Goal: Transaction & Acquisition: Purchase product/service

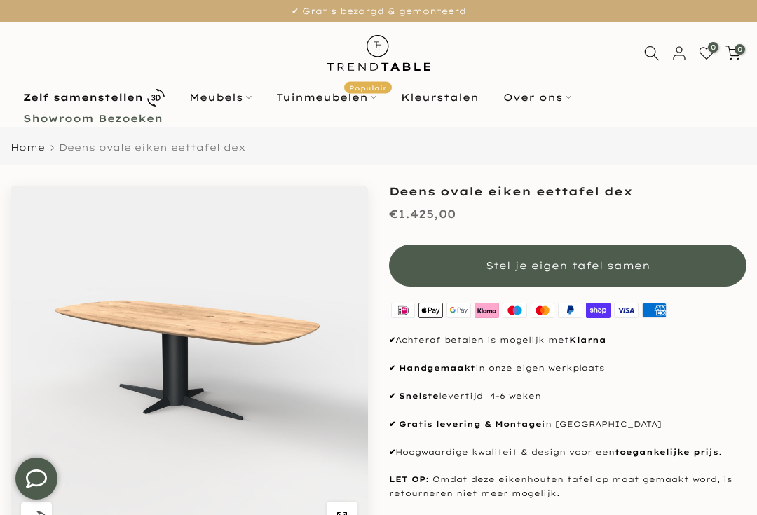
click at [65, 92] on b "Zelf samenstellen" at bounding box center [83, 97] width 120 height 10
click at [70, 106] on link "Zelf samenstellen" at bounding box center [94, 97] width 166 height 25
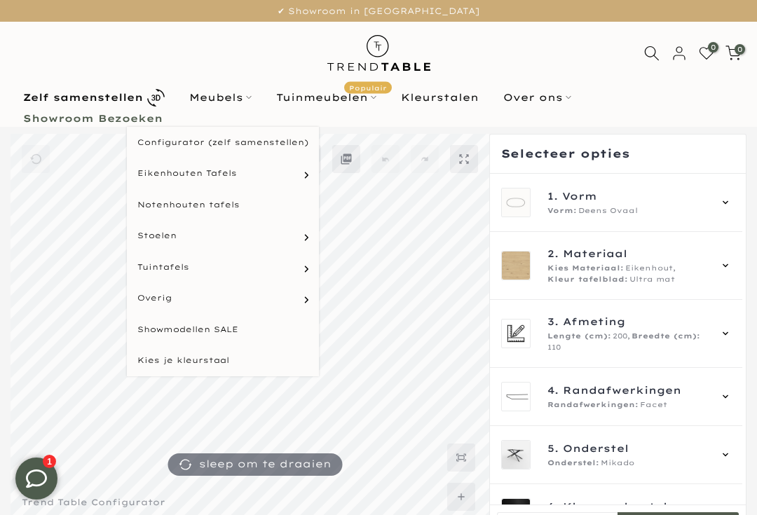
click at [0, 0] on link "Rechthoekige tafels" at bounding box center [0, 0] width 0 height 0
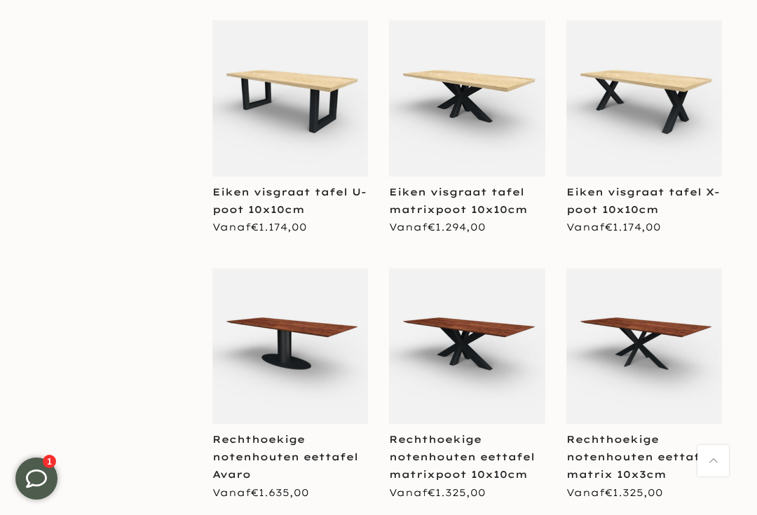
scroll to position [1450, 0]
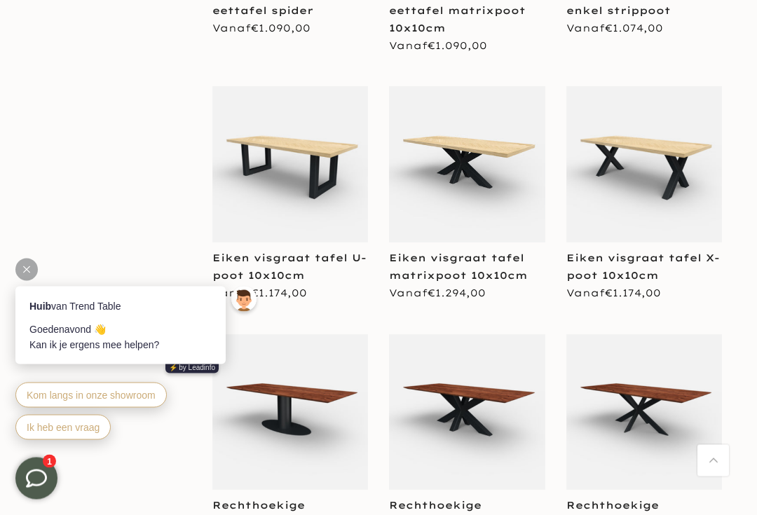
scroll to position [1186, 0]
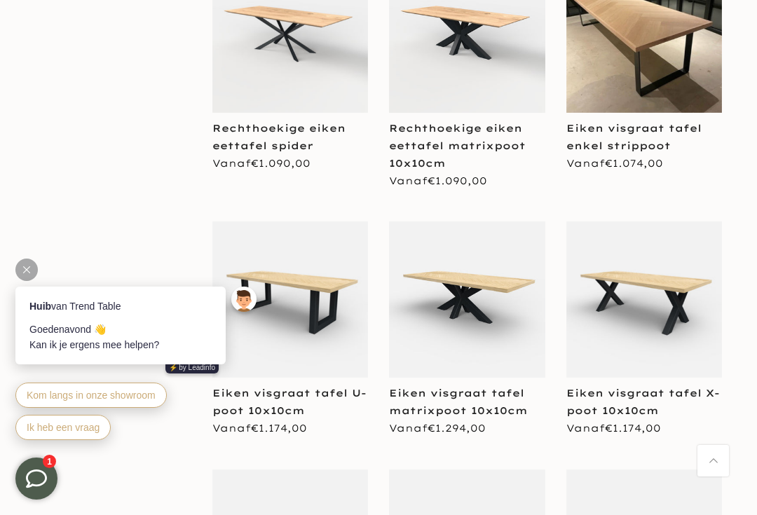
click at [670, 387] on link "Eiken visgraat tafel X-poot 10x10cm" at bounding box center [642, 402] width 153 height 30
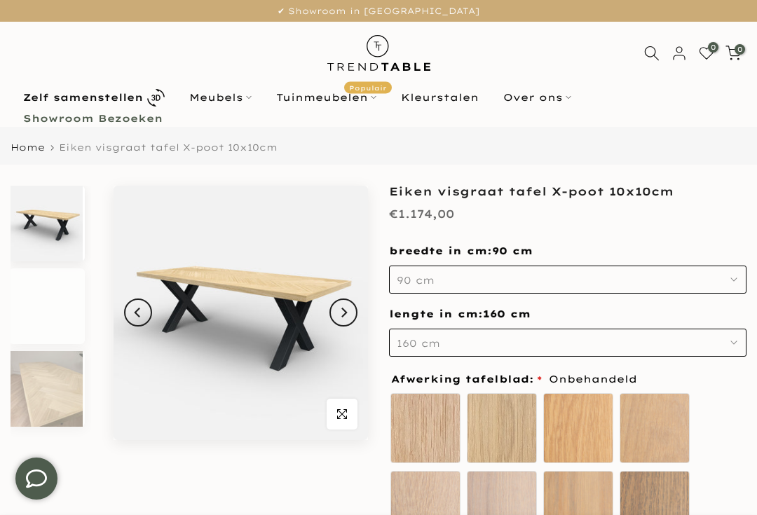
click at [600, 279] on button "90 cm" at bounding box center [567, 280] width 357 height 28
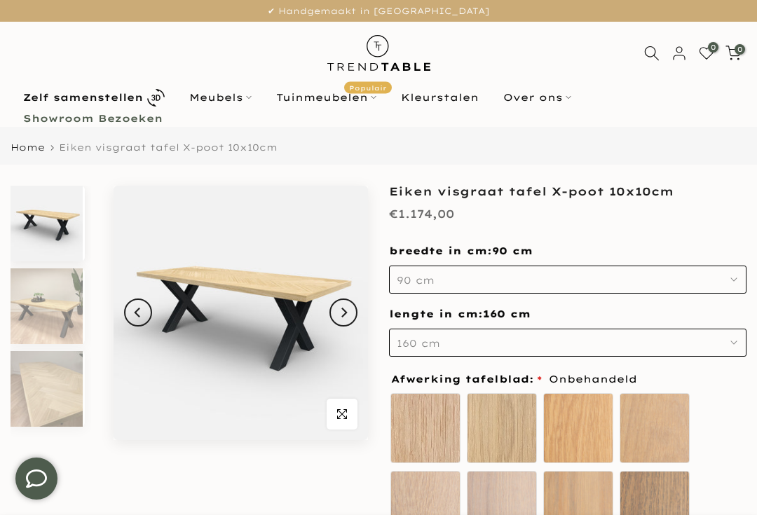
click at [209, 102] on link "Meubels" at bounding box center [220, 97] width 87 height 17
click at [222, 103] on link "Meubels" at bounding box center [220, 97] width 87 height 17
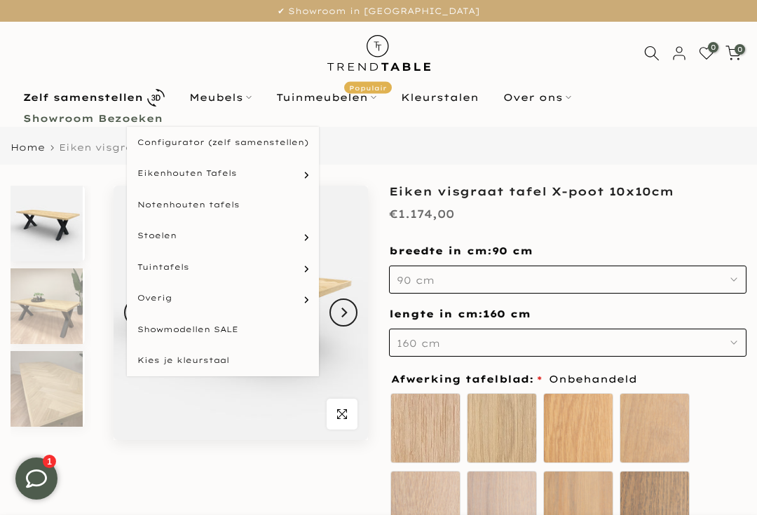
click at [0, 0] on link "Rechthoekige tafels" at bounding box center [0, 0] width 0 height 0
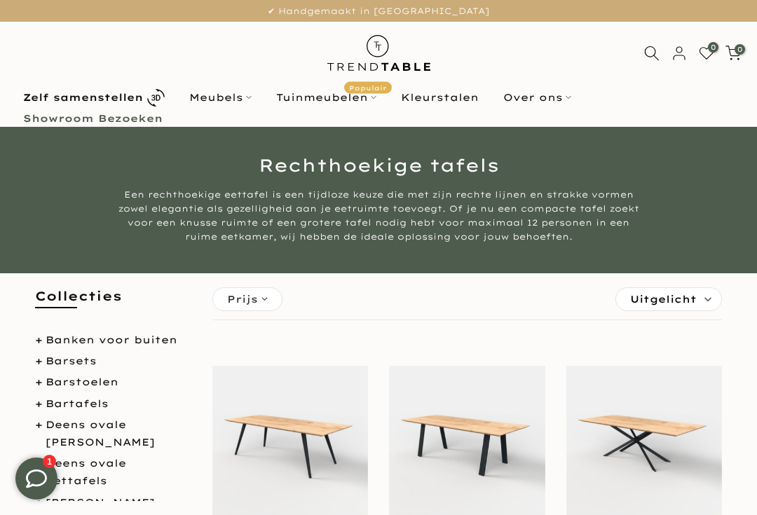
click at [130, 108] on link "Zelf samenstellen" at bounding box center [94, 97] width 166 height 25
click at [109, 100] on b "Zelf samenstellen" at bounding box center [83, 97] width 120 height 10
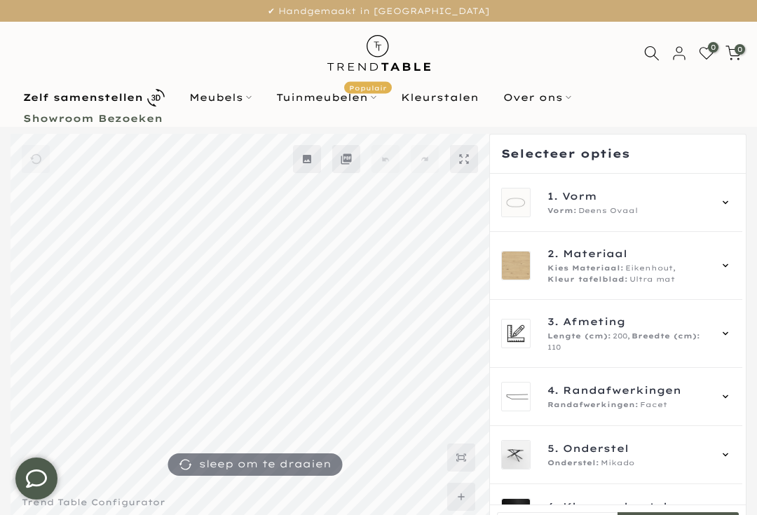
click at [660, 207] on div "Vorm: Deens Ovaal" at bounding box center [628, 210] width 162 height 11
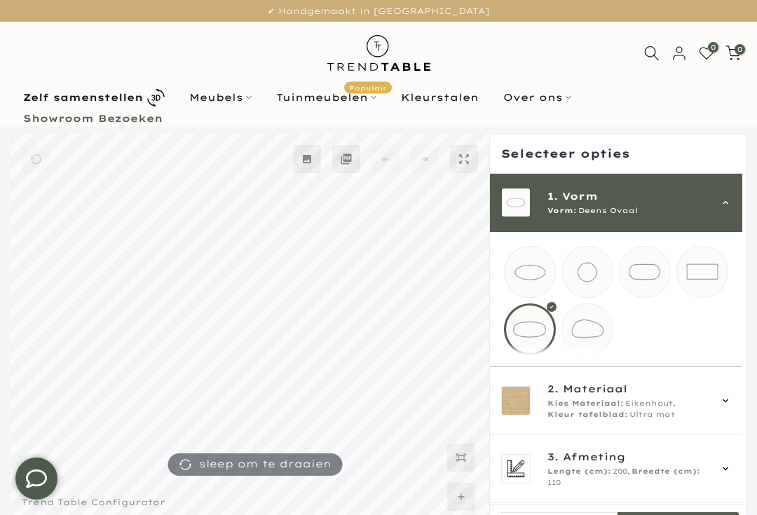
click at [713, 256] on mmq-loader at bounding box center [702, 272] width 50 height 50
click at [726, 418] on div "2. Materiaal Kies Materiaal: Eikenhout, Kleur tafelblad: Ultra mat" at bounding box center [616, 400] width 231 height 39
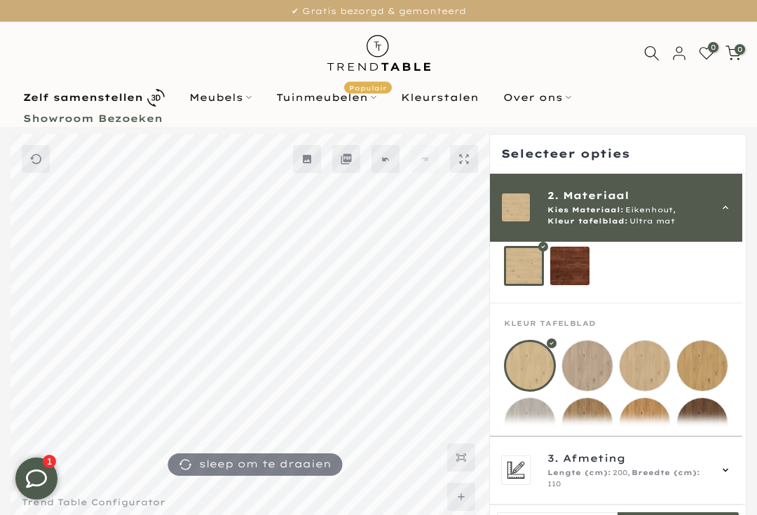
scroll to position [94, 0]
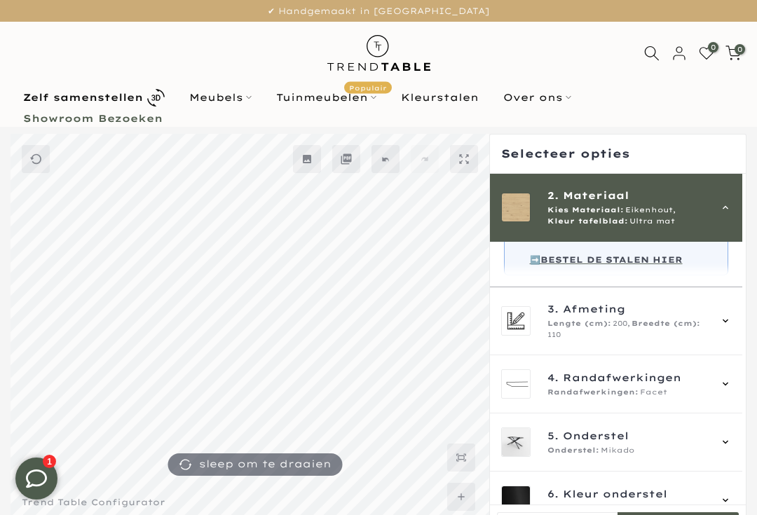
click at [701, 317] on span "3. Afmeting" at bounding box center [628, 308] width 162 height 15
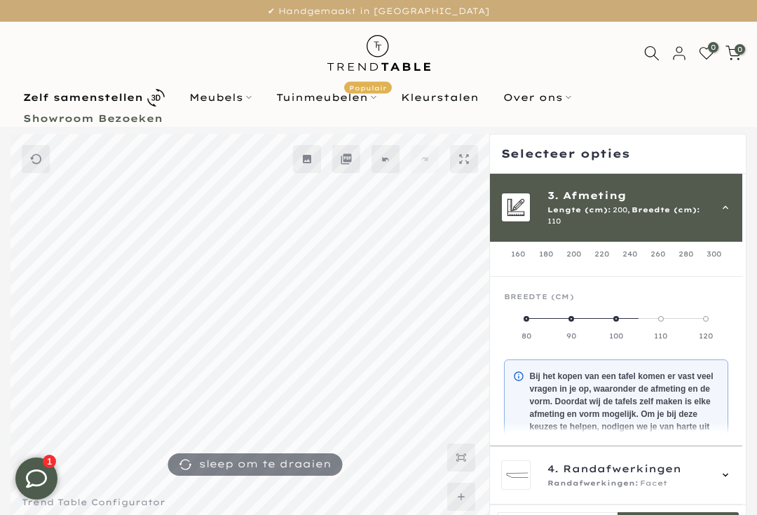
scroll to position [126, 0]
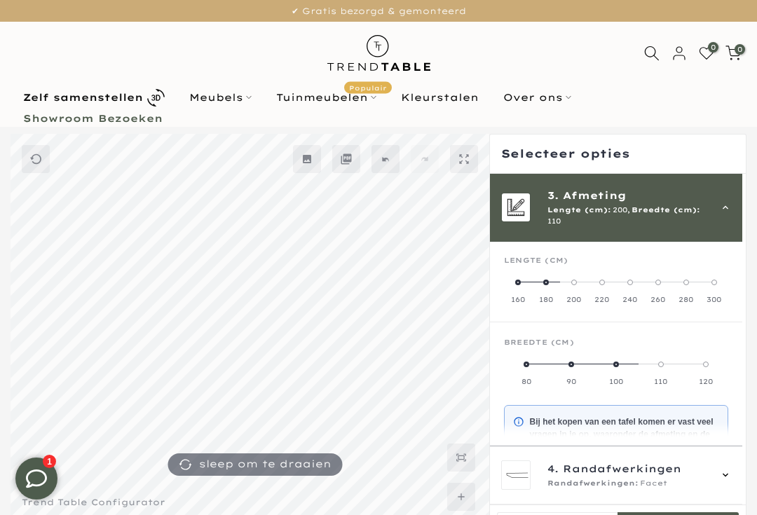
click at [514, 277] on label "160" at bounding box center [518, 291] width 28 height 28
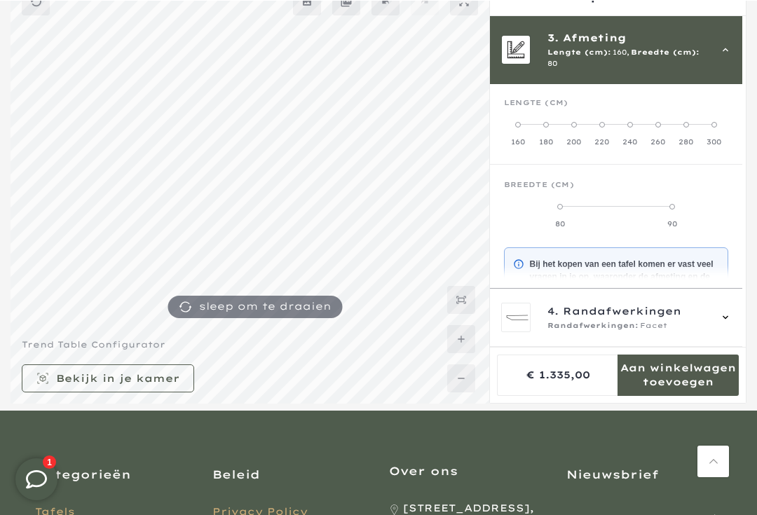
scroll to position [158, 0]
click at [675, 319] on span "Randafwerkingen" at bounding box center [622, 310] width 118 height 15
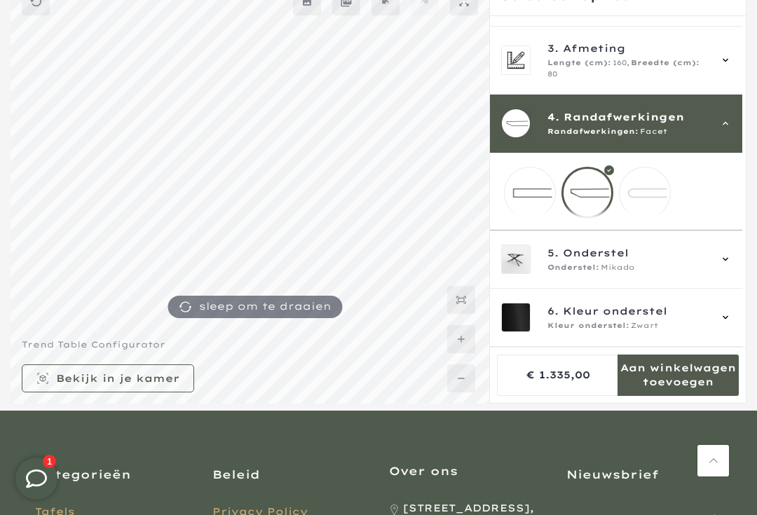
scroll to position [94, 0]
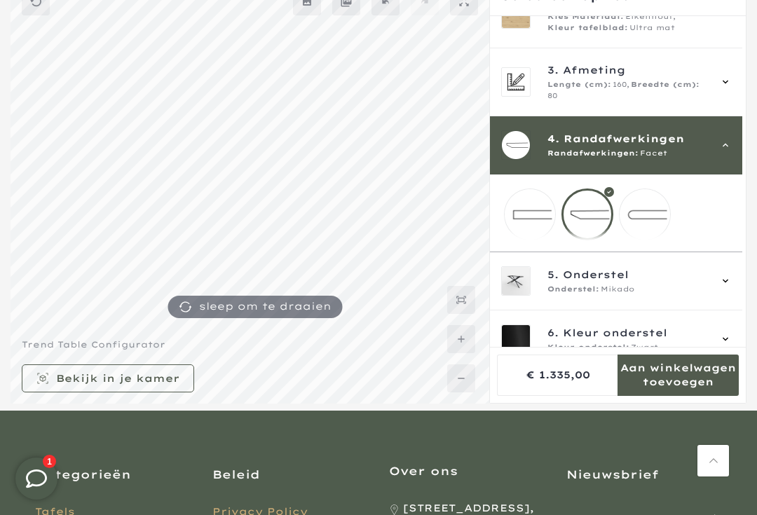
click at [520, 208] on mmq-loader at bounding box center [529, 214] width 50 height 50
click at [689, 281] on span "5. Onderstel" at bounding box center [628, 274] width 162 height 15
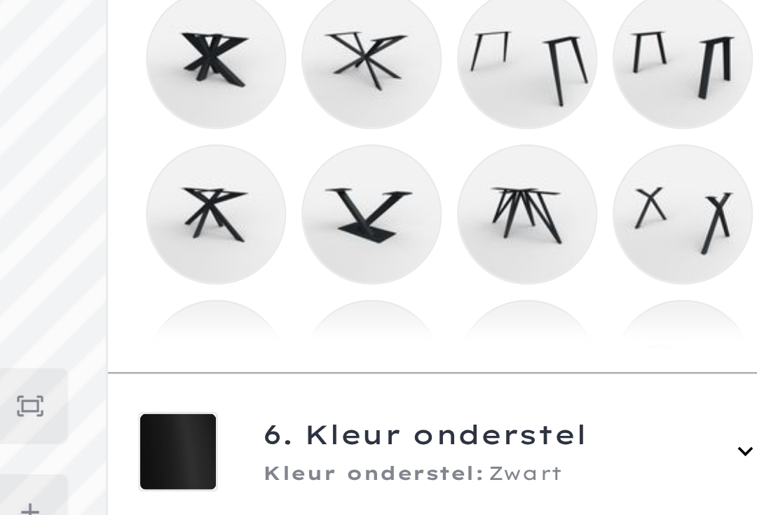
scroll to position [245, 0]
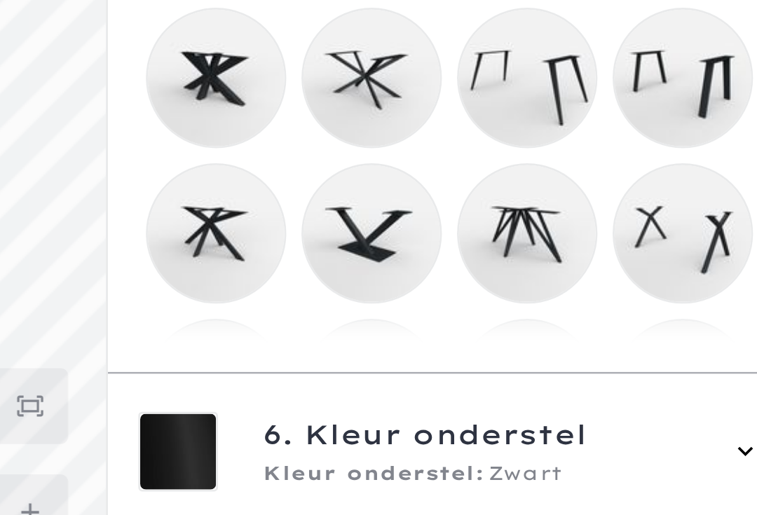
click at [677, 211] on mmq-loader at bounding box center [702, 236] width 50 height 50
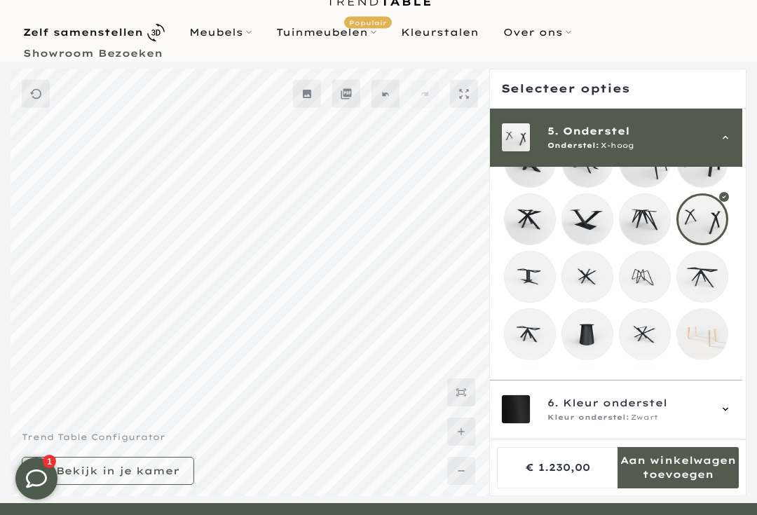
scroll to position [353, 0]
click at [594, 210] on mmq-loader at bounding box center [587, 220] width 50 height 50
